Goal: Find specific page/section: Find specific page/section

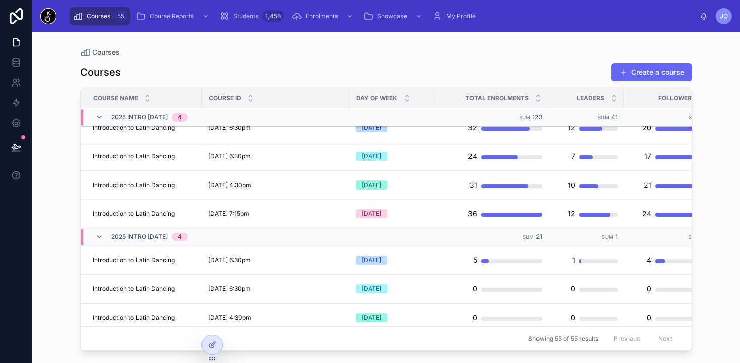
scroll to position [340, 0]
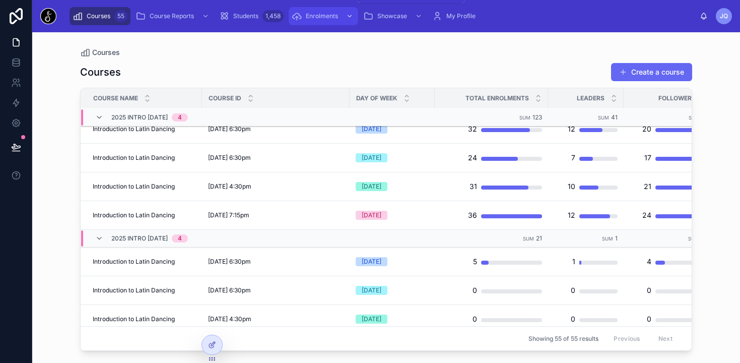
click at [319, 12] on div "Enrolments" at bounding box center [324, 16] width 64 height 16
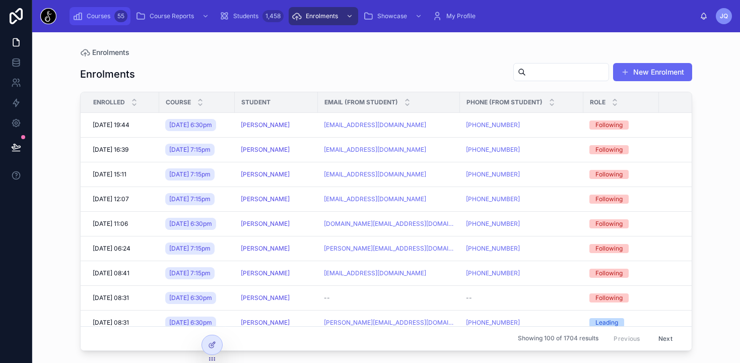
click at [95, 12] on span "Courses" at bounding box center [99, 16] width 24 height 8
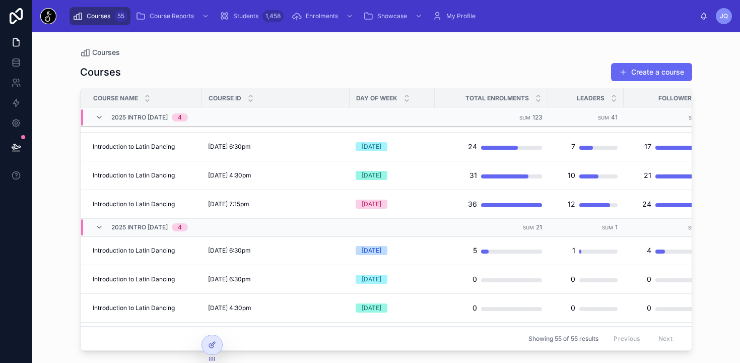
scroll to position [347, 0]
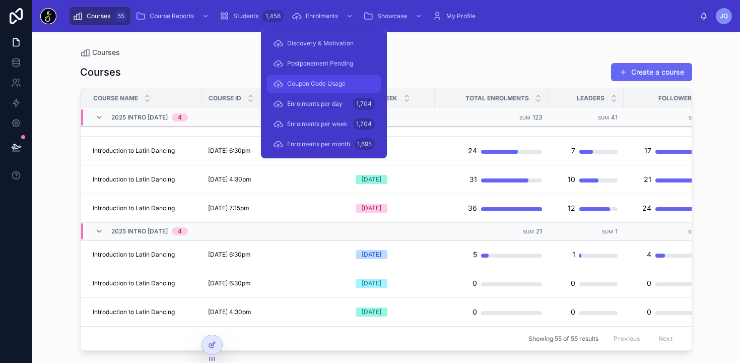
click at [304, 84] on span "Coupon Code Usage" at bounding box center [316, 84] width 58 height 8
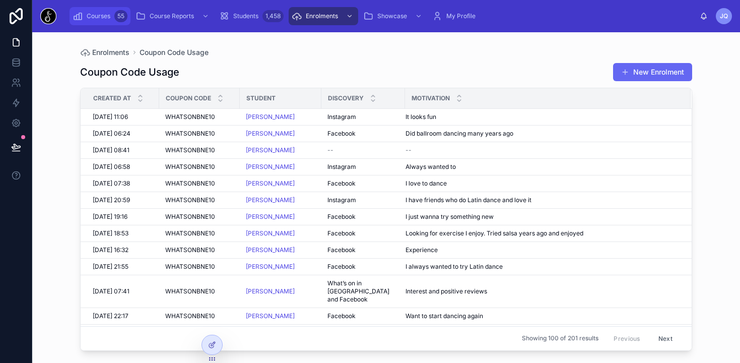
click at [79, 16] on icon "scrollable content" at bounding box center [78, 16] width 10 height 10
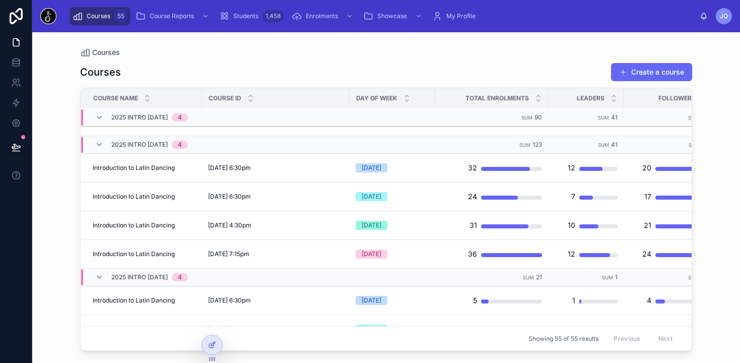
scroll to position [305, 0]
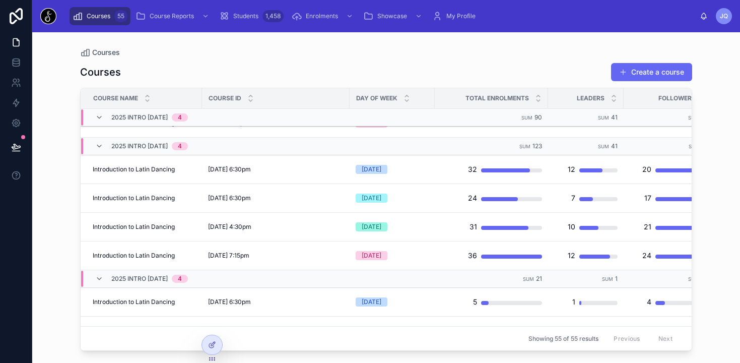
click at [704, 230] on div "Courses Courses Create a course Course Name Course ID Day of Week Total Enrolme…" at bounding box center [386, 191] width 645 height 319
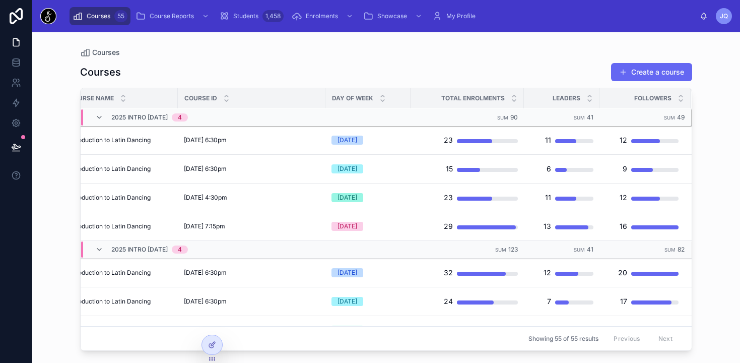
scroll to position [0, 24]
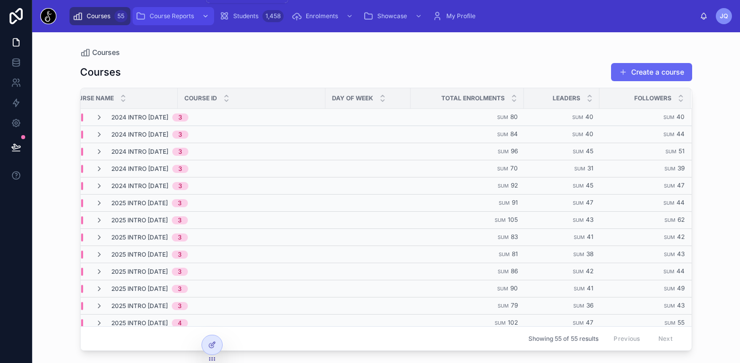
click at [195, 12] on div "Course Reports" at bounding box center [174, 16] width 76 height 16
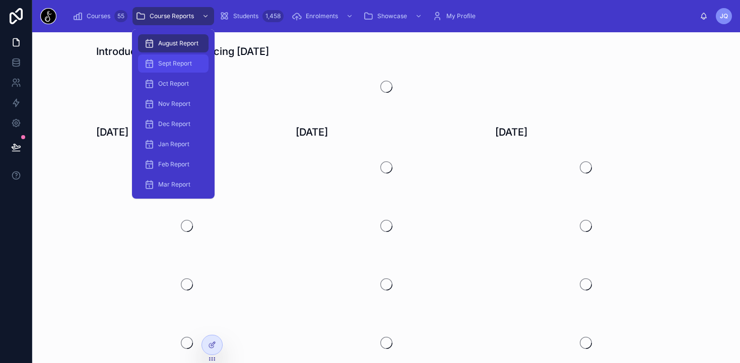
click at [185, 65] on span "Sept Report" at bounding box center [175, 63] width 34 height 8
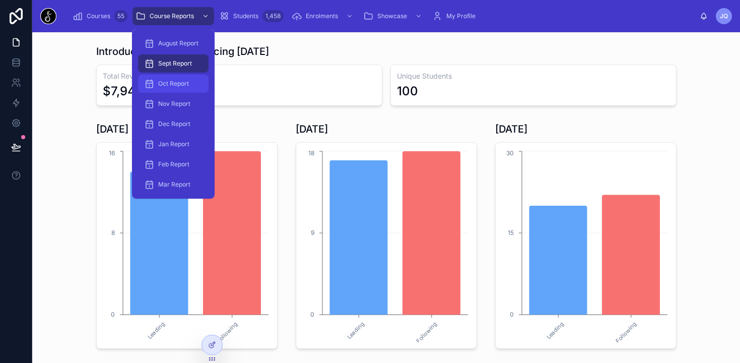
click at [185, 83] on span "Oct Report" at bounding box center [173, 84] width 31 height 8
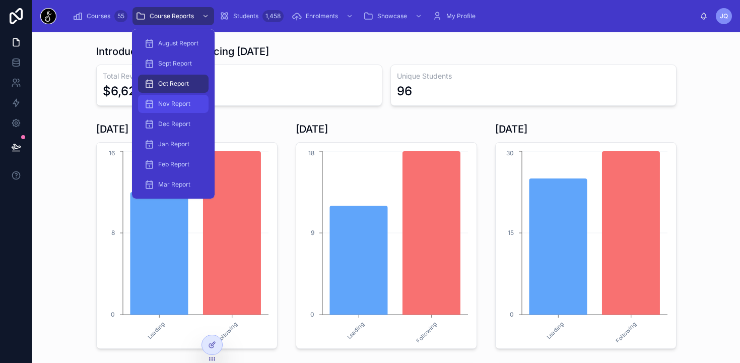
click at [179, 100] on span "Nov Report" at bounding box center [174, 104] width 32 height 8
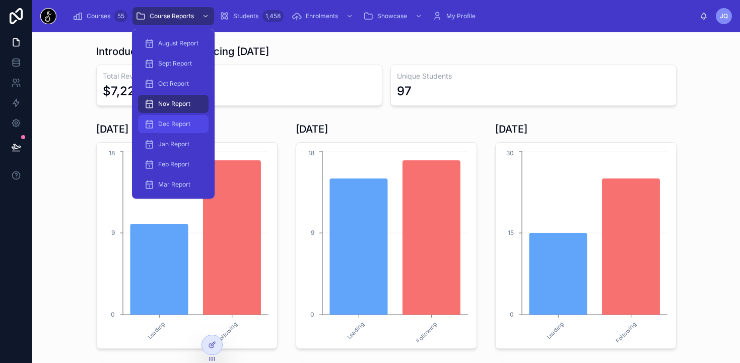
click at [177, 121] on span "Dec Report" at bounding box center [174, 124] width 32 height 8
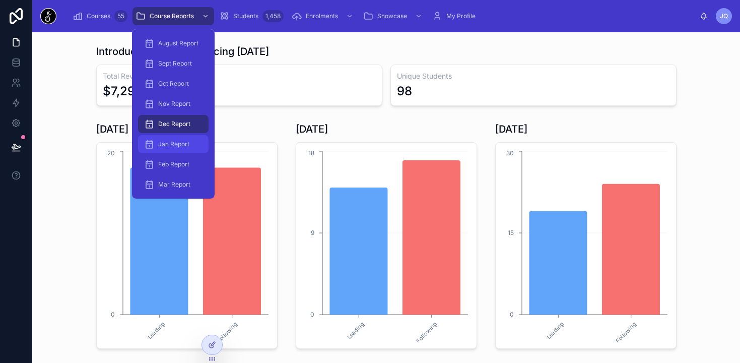
click at [176, 150] on div "Jan Report" at bounding box center [173, 144] width 58 height 16
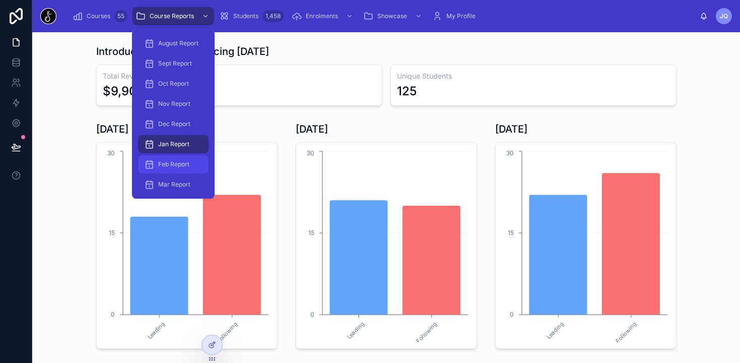
click at [176, 163] on span "Feb Report" at bounding box center [173, 164] width 31 height 8
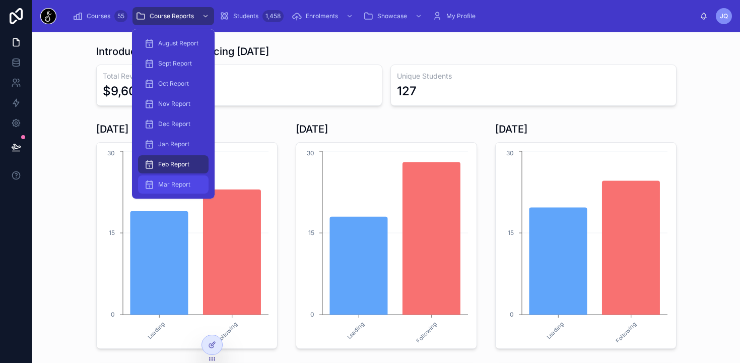
click at [179, 182] on span "Mar Report" at bounding box center [174, 184] width 32 height 8
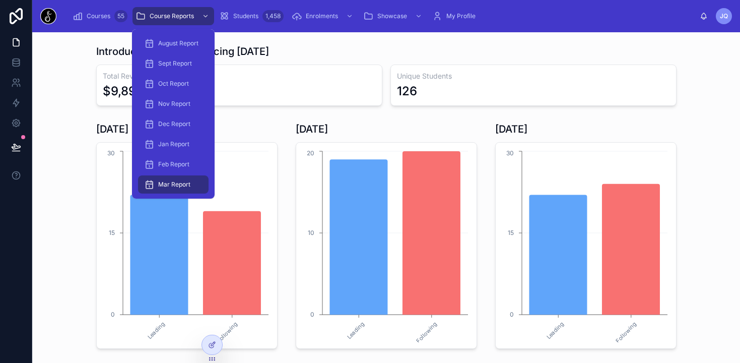
click at [73, 173] on div "[DATE] Leading Following 0 15 30 [DATE] Leading Following 0 10 20 [DATE] Leadin…" at bounding box center [386, 346] width 692 height 457
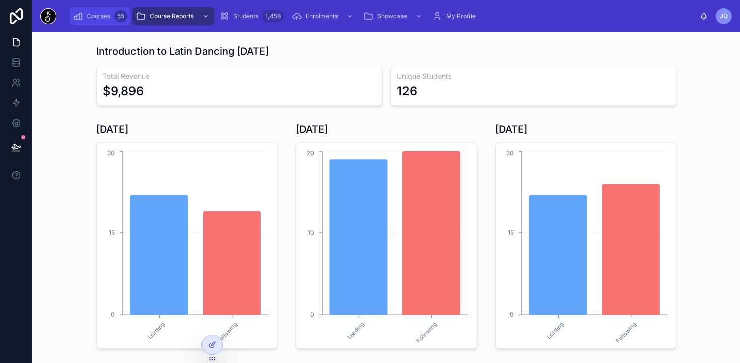
click at [92, 17] on span "Courses" at bounding box center [99, 16] width 24 height 8
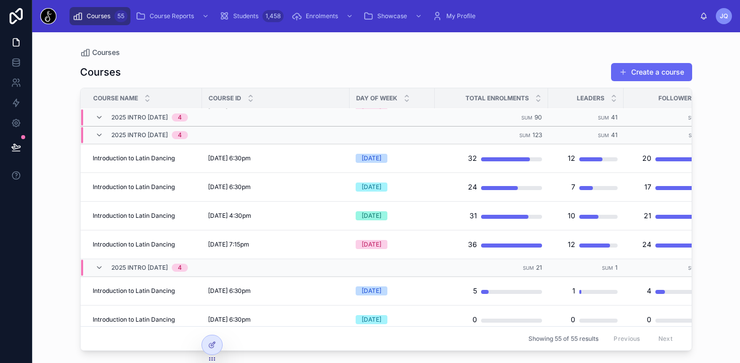
scroll to position [311, 0]
